Goal: Complete application form

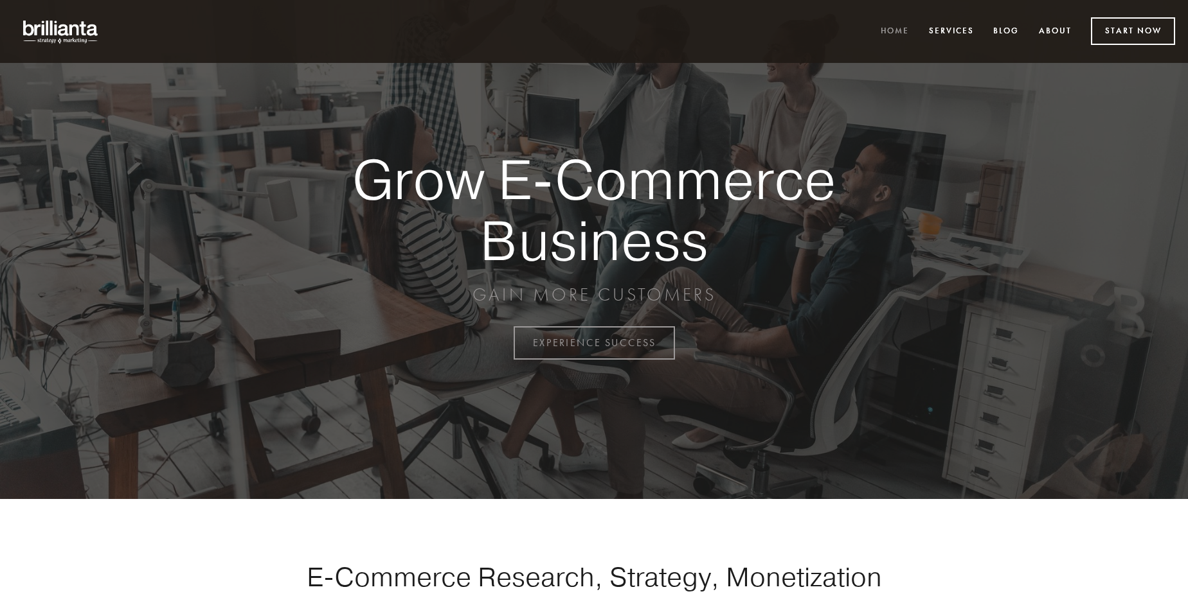
scroll to position [3369, 0]
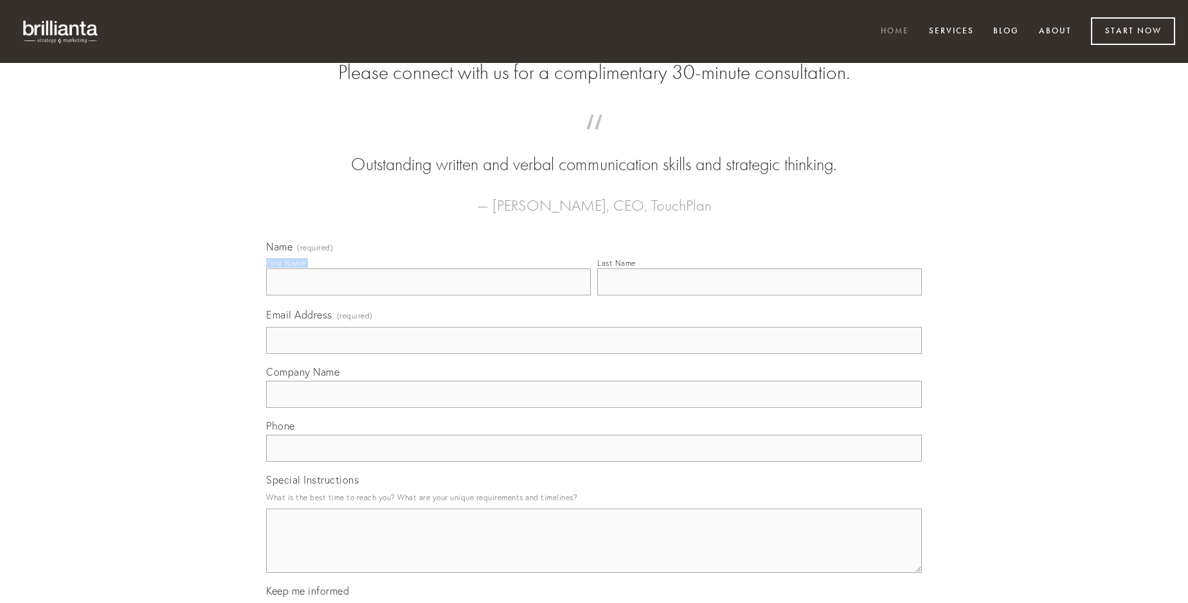
type input "[PERSON_NAME]"
click at [759, 296] on input "Last Name" at bounding box center [759, 282] width 325 height 27
type input "[PERSON_NAME]"
click at [594, 354] on input "Email Address (required)" at bounding box center [593, 340] width 655 height 27
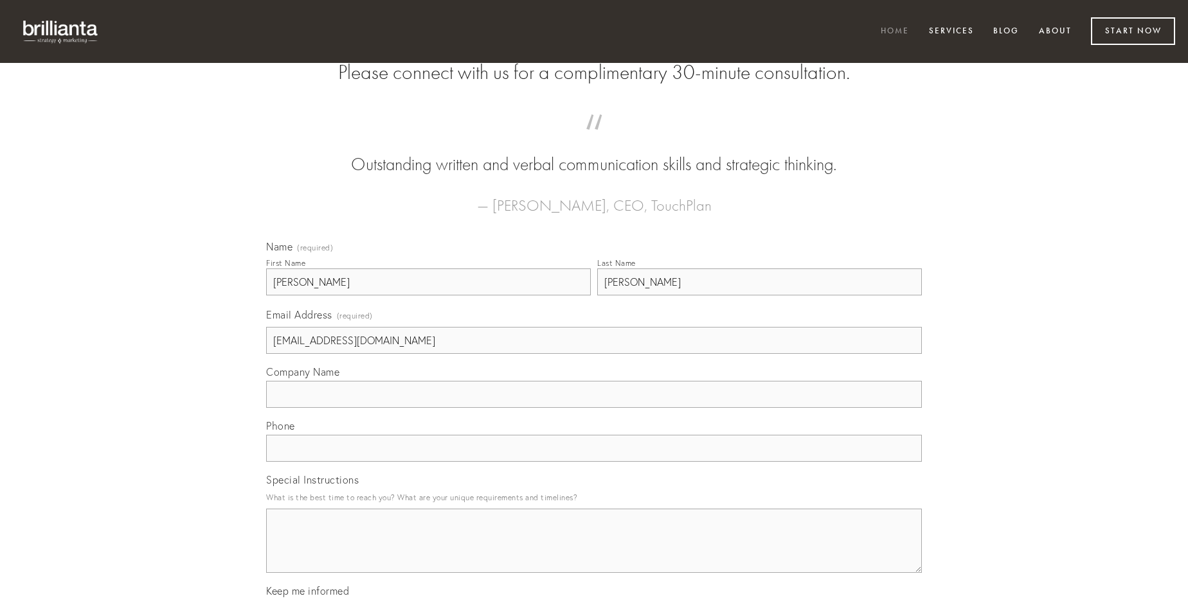
type input "[EMAIL_ADDRESS][DOMAIN_NAME]"
click at [594, 408] on input "Company Name" at bounding box center [593, 394] width 655 height 27
type input "solutio"
click at [594, 462] on input "text" at bounding box center [593, 448] width 655 height 27
click at [594, 553] on textarea "Special Instructions" at bounding box center [593, 541] width 655 height 64
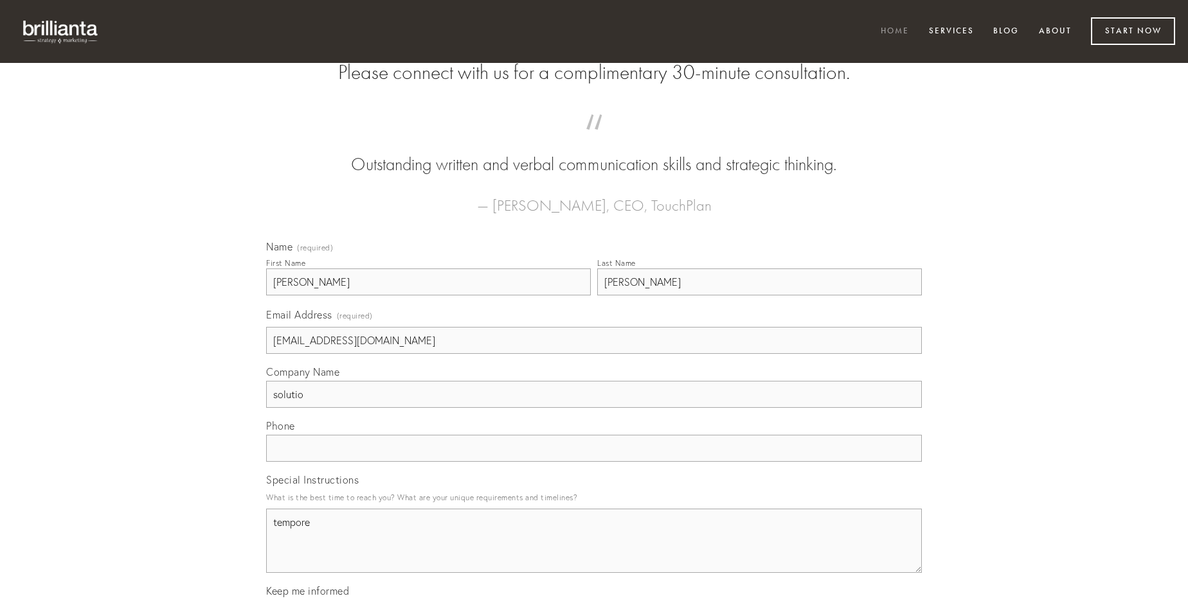
type textarea "tempore"
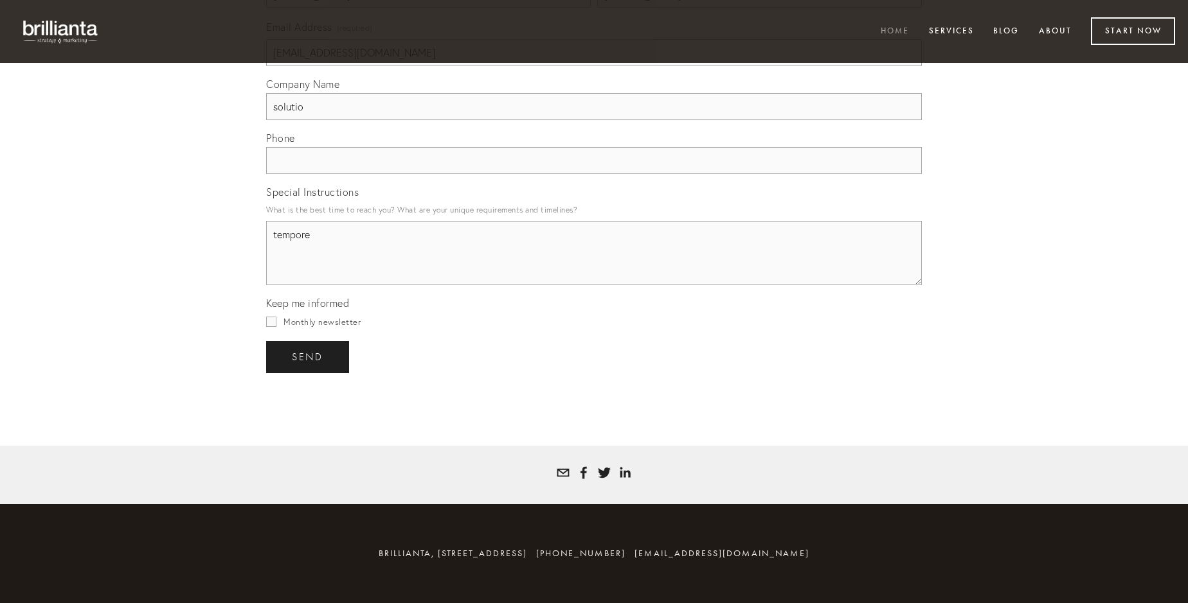
click at [308, 357] on span "send" at bounding box center [307, 358] width 31 height 12
